Goal: Task Accomplishment & Management: Use online tool/utility

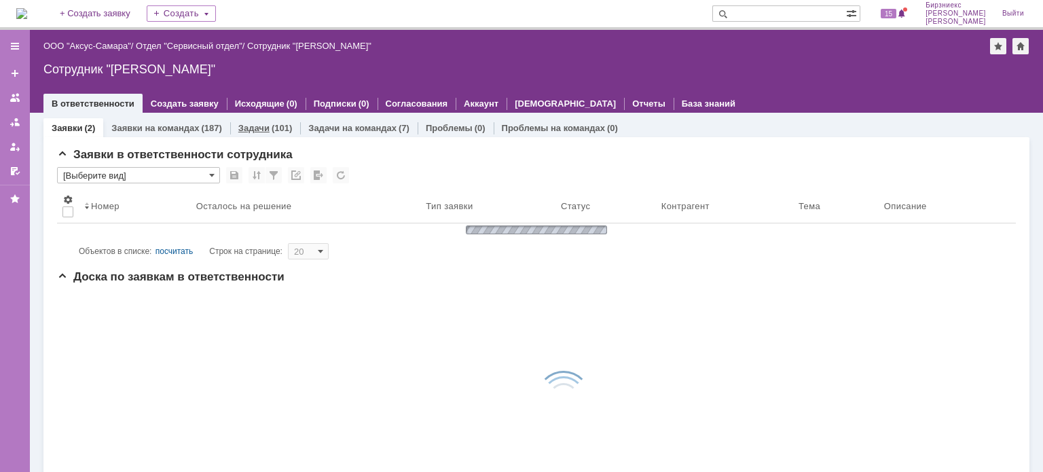
click at [253, 126] on link "Задачи" at bounding box center [253, 128] width 31 height 10
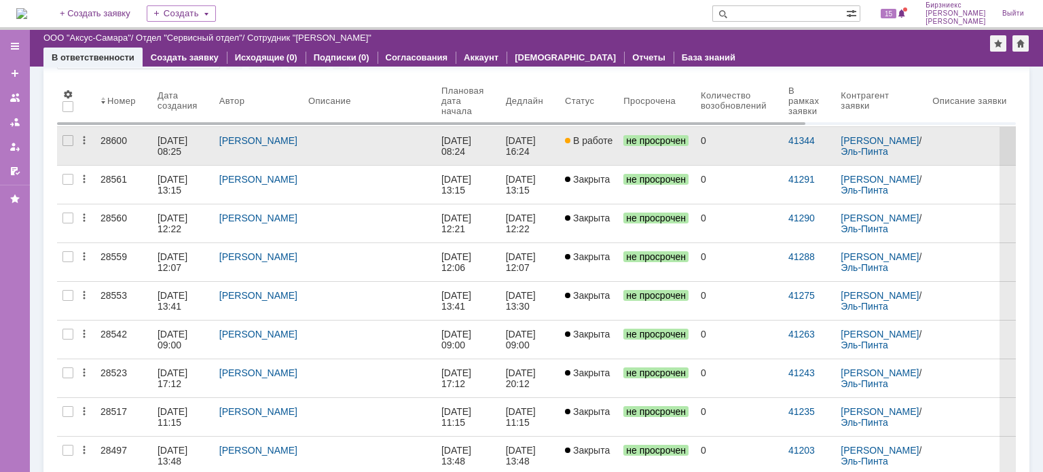
click at [334, 149] on link at bounding box center [369, 146] width 133 height 38
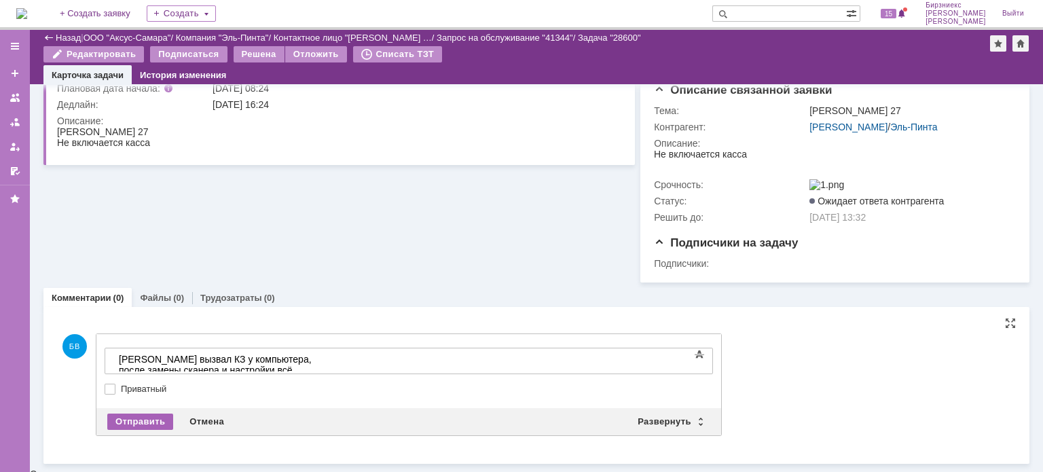
click at [149, 422] on div "Отправить" at bounding box center [140, 422] width 66 height 16
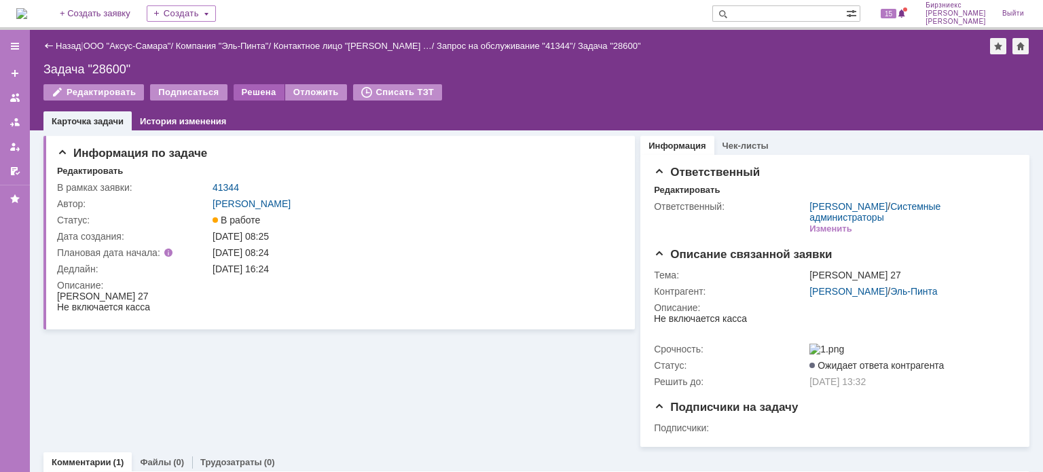
click at [249, 95] on div "Решена" at bounding box center [259, 92] width 51 height 16
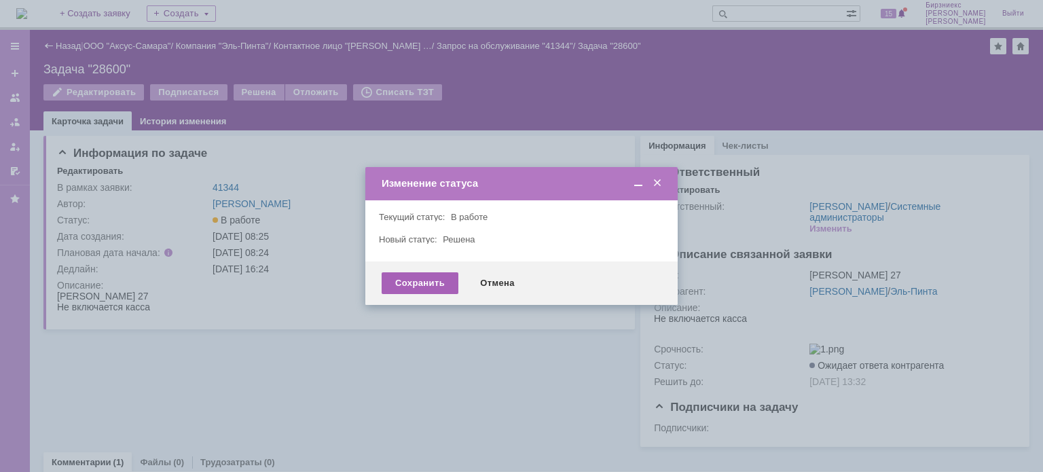
click at [416, 284] on div "Сохранить" at bounding box center [420, 283] width 77 height 22
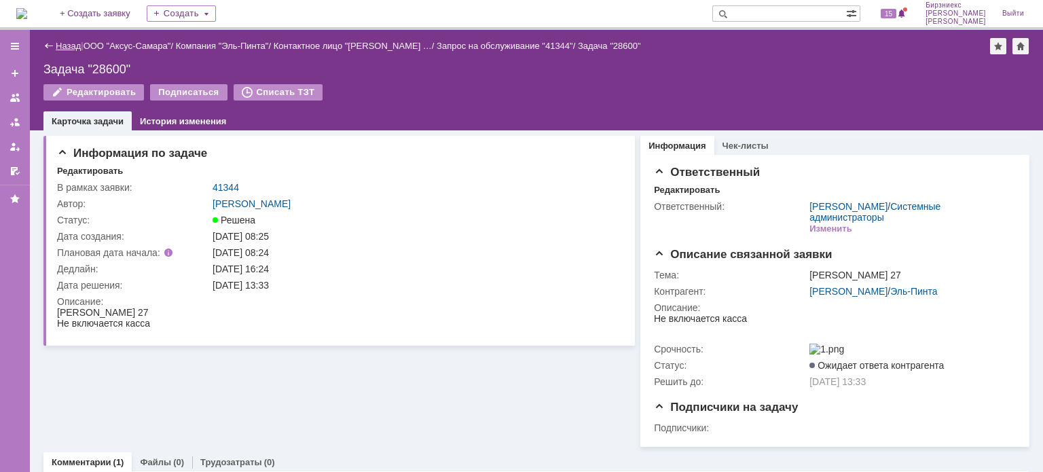
click at [57, 48] on link "Назад" at bounding box center [68, 46] width 25 height 10
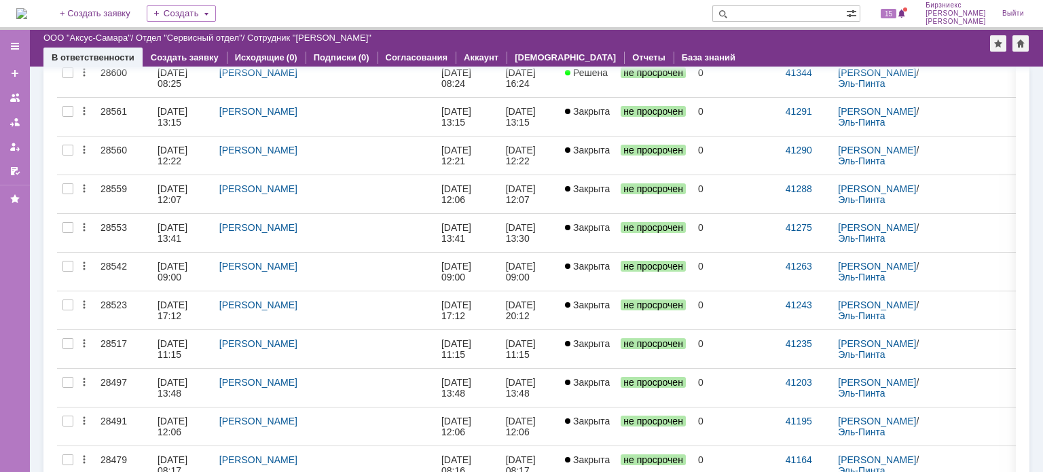
scroll to position [3, 0]
